Goal: Entertainment & Leisure: Consume media (video, audio)

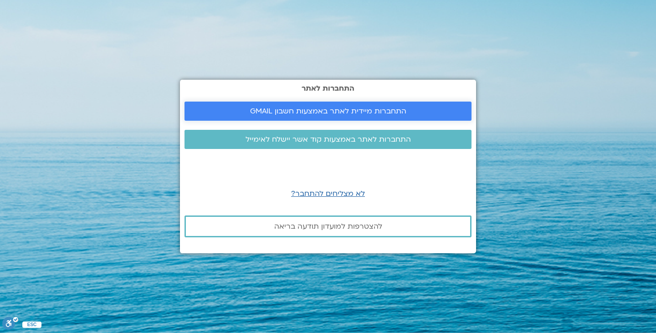
click at [325, 109] on span "התחברות מיידית לאתר באמצעות חשבון GMAIL" at bounding box center [328, 111] width 156 height 8
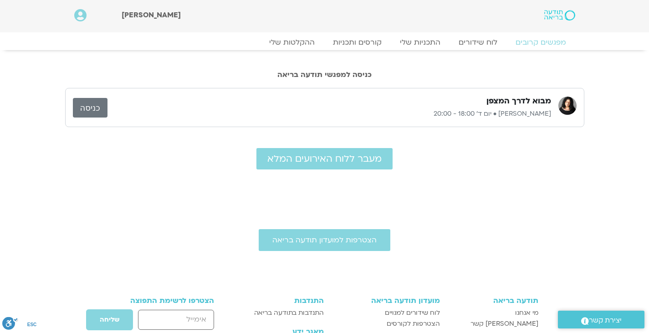
click at [92, 114] on link "כניסה" at bounding box center [90, 108] width 35 height 20
click at [303, 43] on link "ההקלטות שלי" at bounding box center [292, 42] width 76 height 11
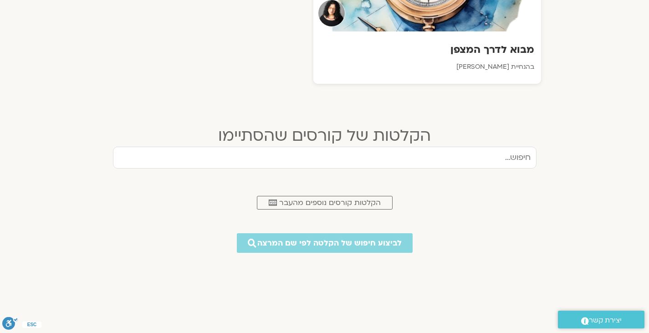
scroll to position [319, 0]
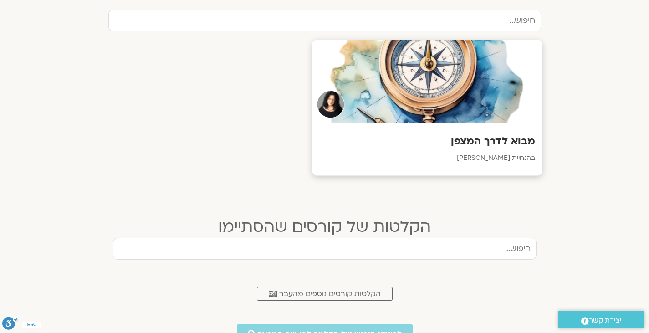
click at [437, 124] on div "מבוא לדרך המצפן בהנחיית ארנינה קשתן" at bounding box center [427, 149] width 230 height 53
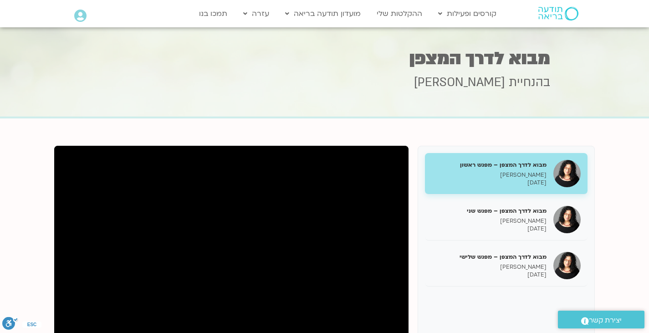
scroll to position [46, 0]
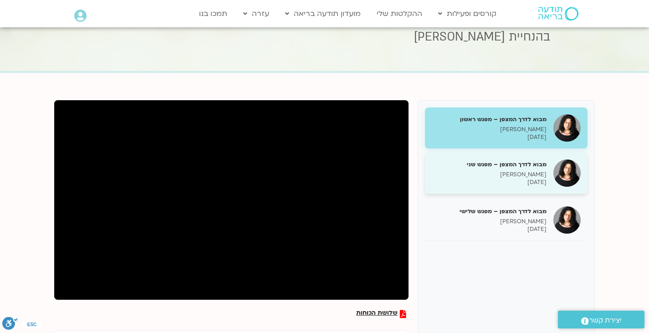
click at [532, 178] on p "21/08/2025" at bounding box center [489, 182] width 115 height 8
